Goal: Information Seeking & Learning: Learn about a topic

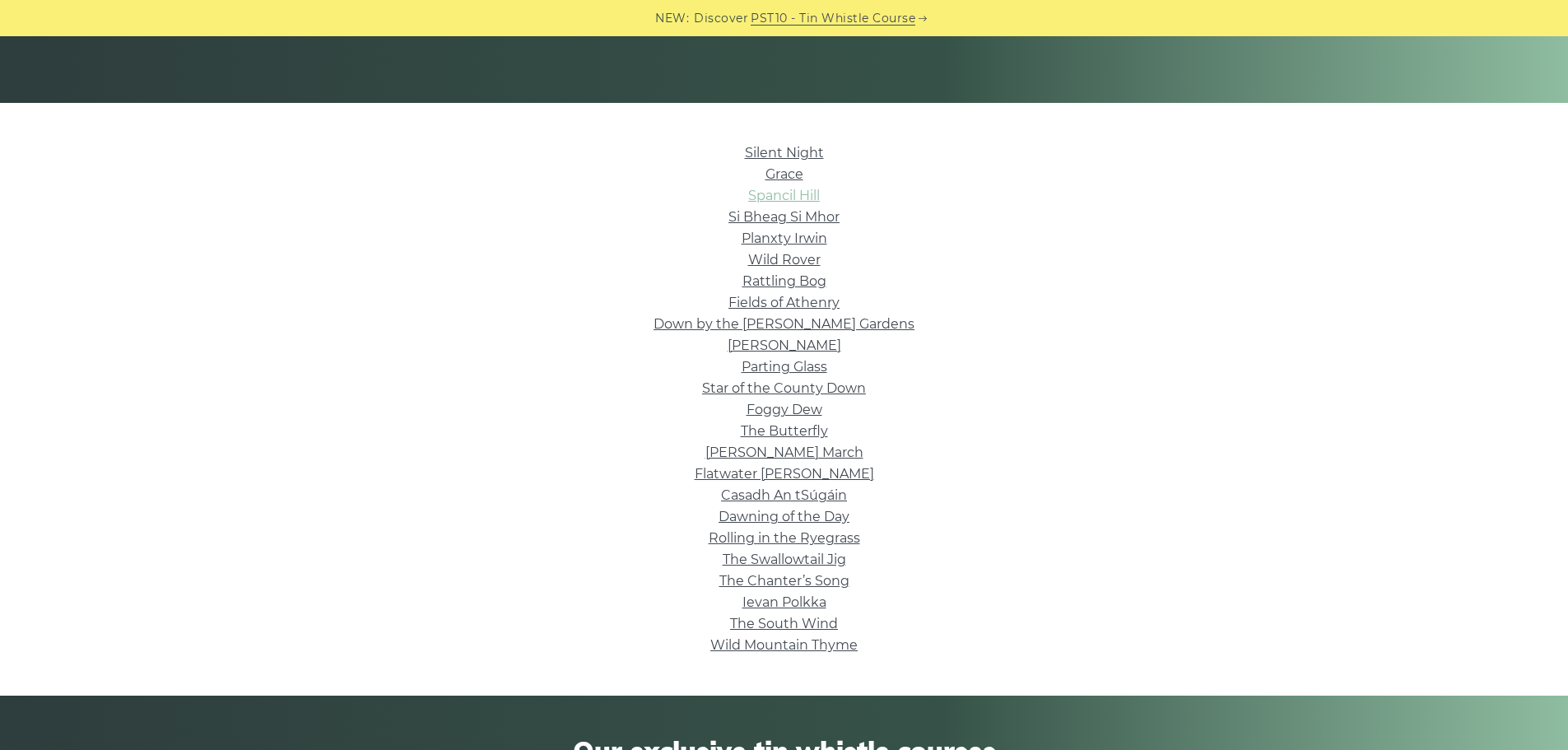
click at [803, 194] on link "Spancil Hill" at bounding box center [784, 195] width 72 height 15
click at [837, 389] on link "Star of the County Down" at bounding box center [784, 388] width 164 height 15
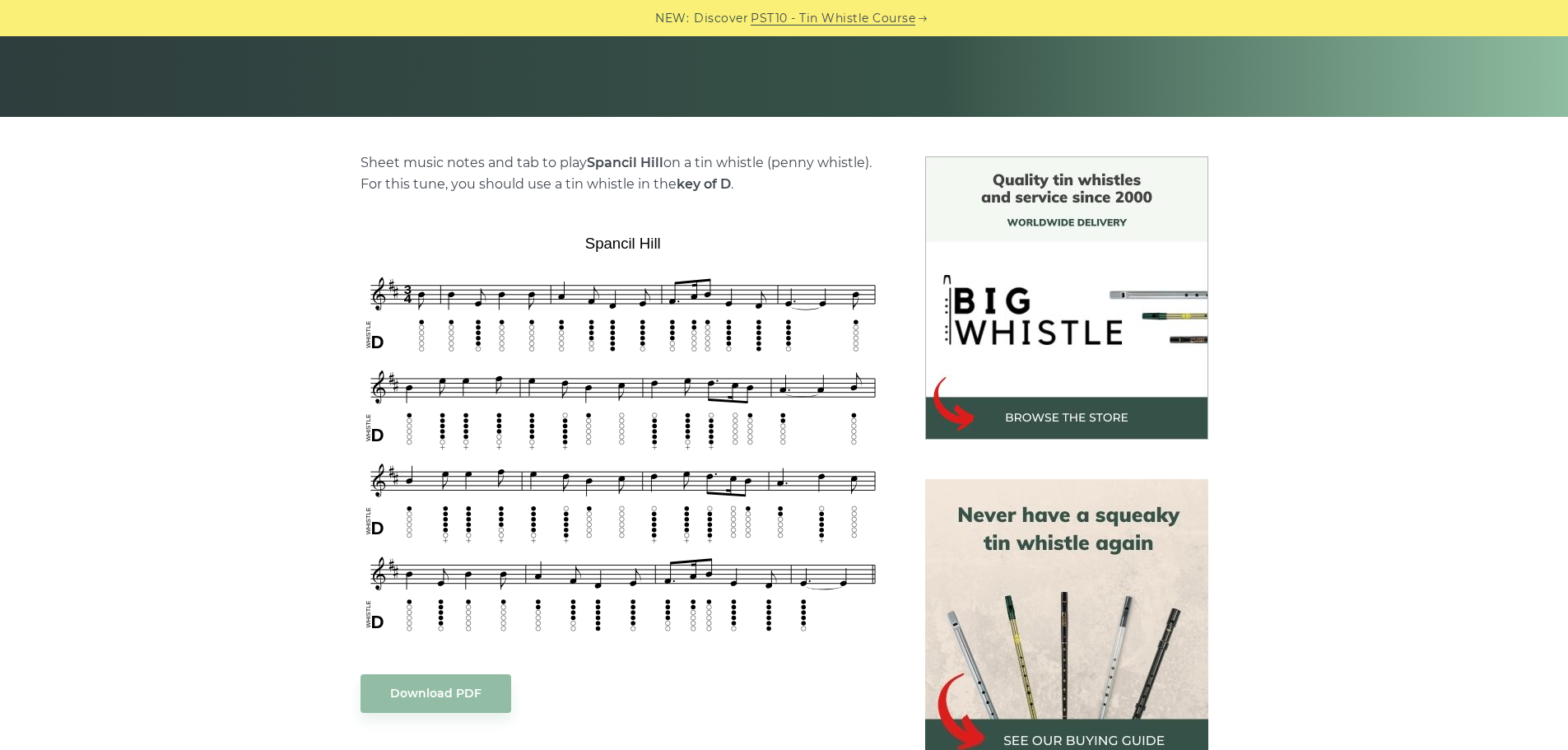
scroll to position [329, 0]
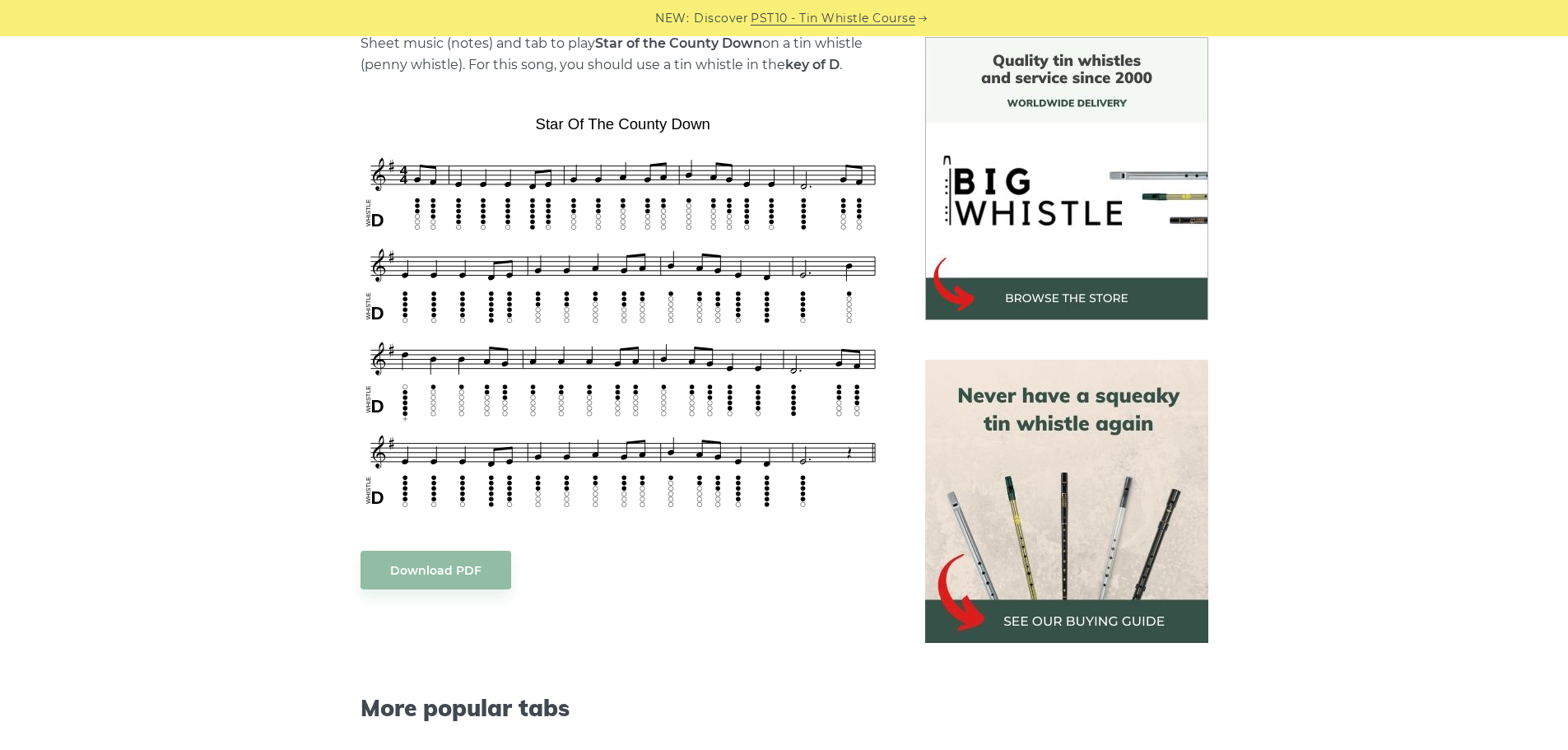
scroll to position [494, 0]
